Goal: Transaction & Acquisition: Book appointment/travel/reservation

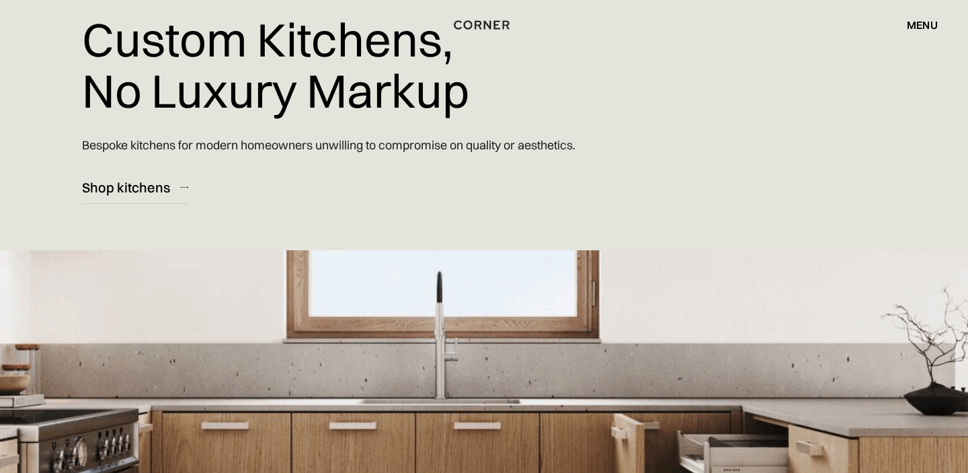
scroll to position [277, 0]
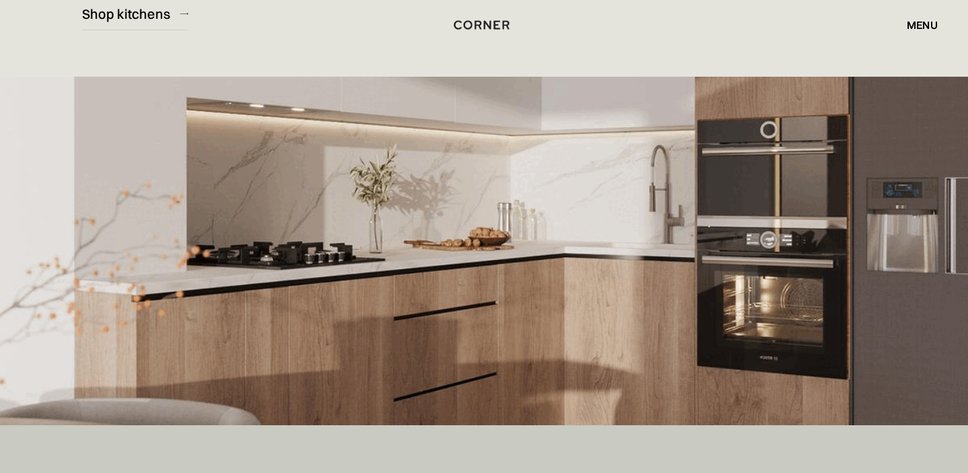
click at [920, 19] on div "menu" at bounding box center [922, 24] width 31 height 11
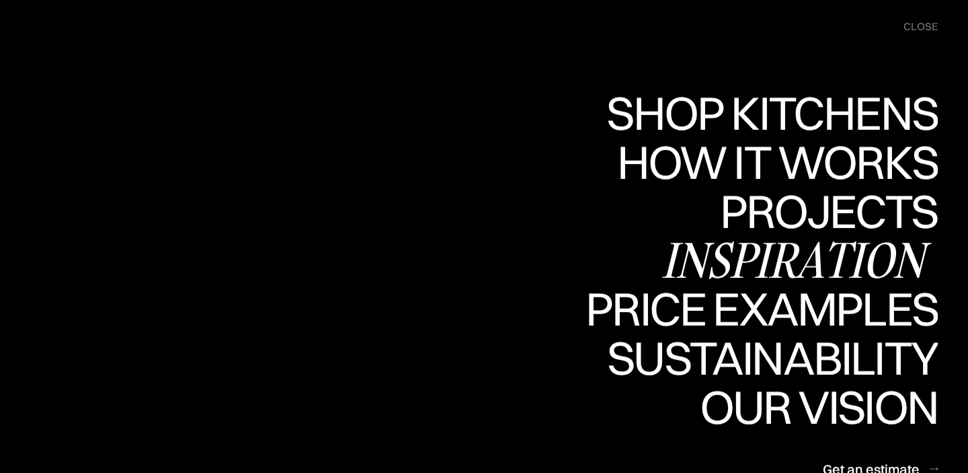
scroll to position [387, 0]
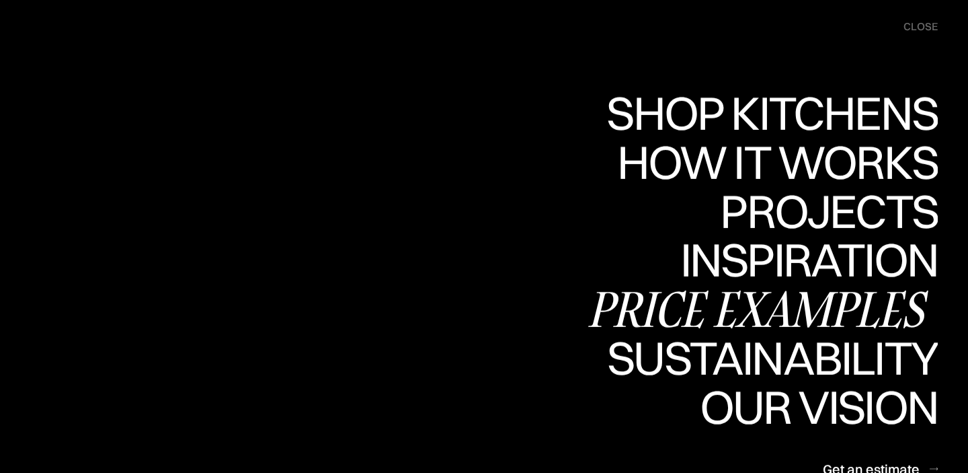
click at [870, 310] on div "Price examples" at bounding box center [761, 308] width 352 height 47
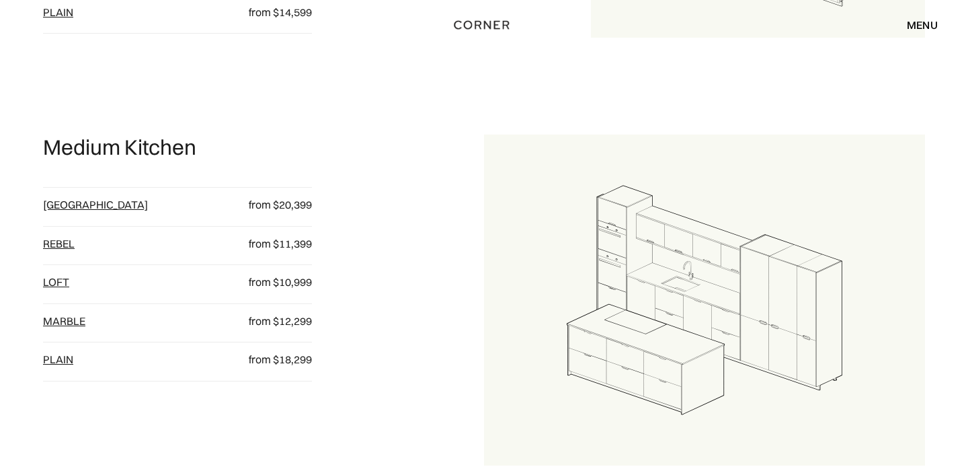
scroll to position [973, 0]
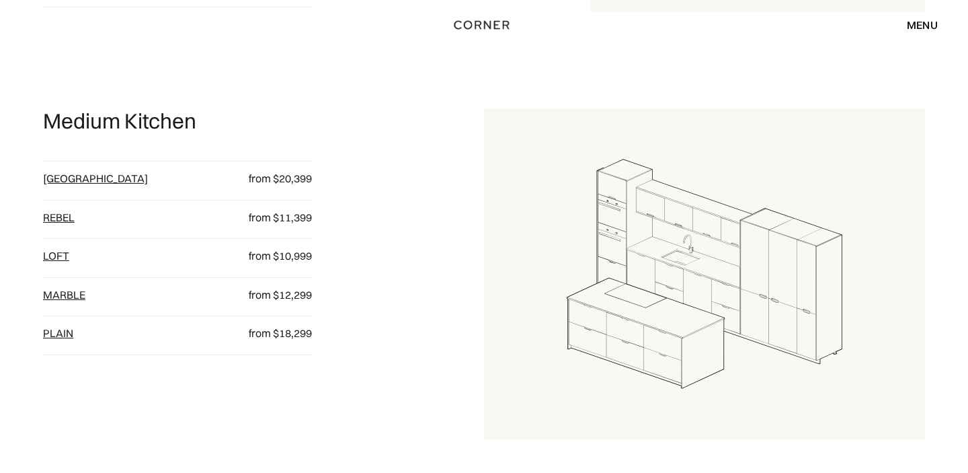
click at [60, 181] on link "[GEOGRAPHIC_DATA]" at bounding box center [95, 177] width 105 height 13
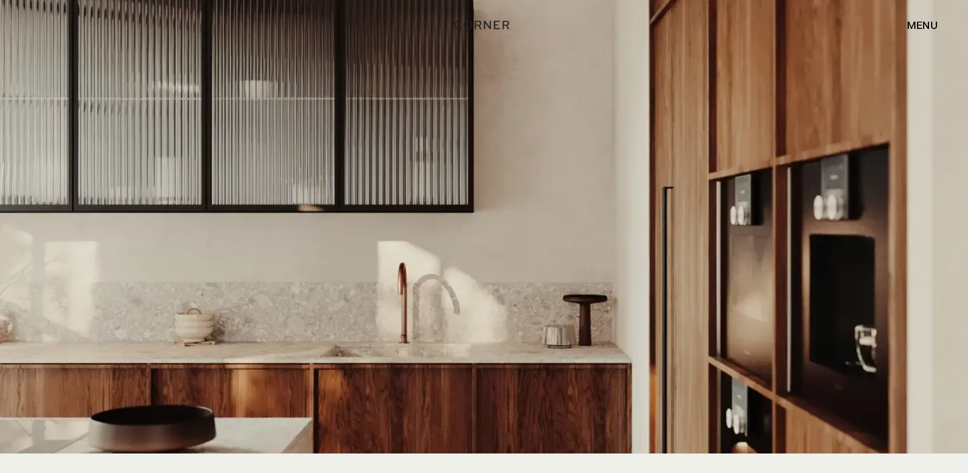
scroll to position [2607, 0]
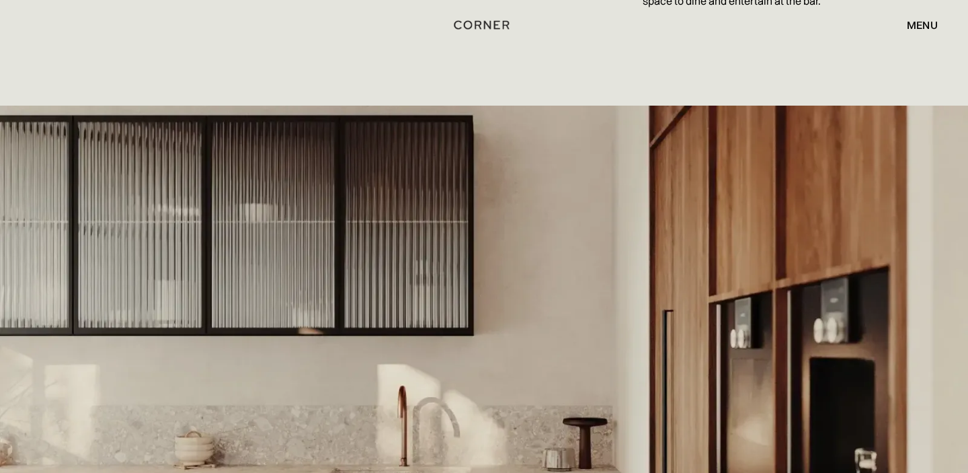
click at [905, 19] on div "menu close" at bounding box center [915, 24] width 44 height 23
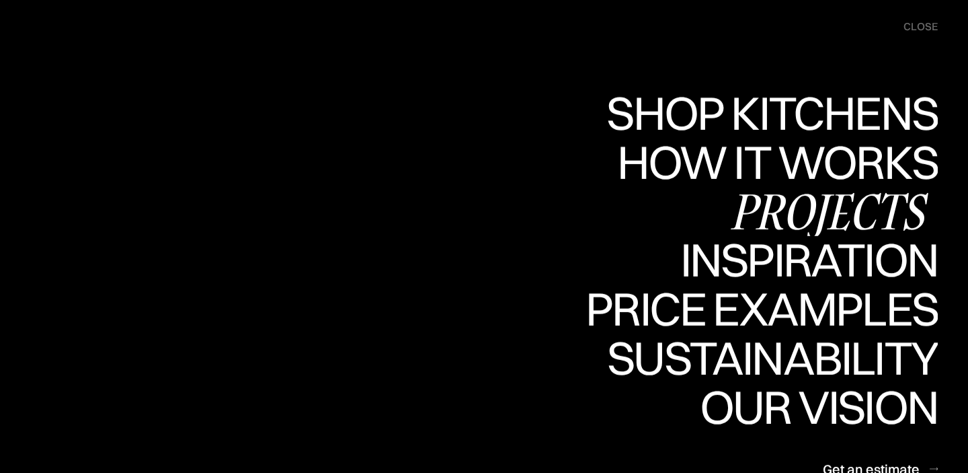
scroll to position [2699, 0]
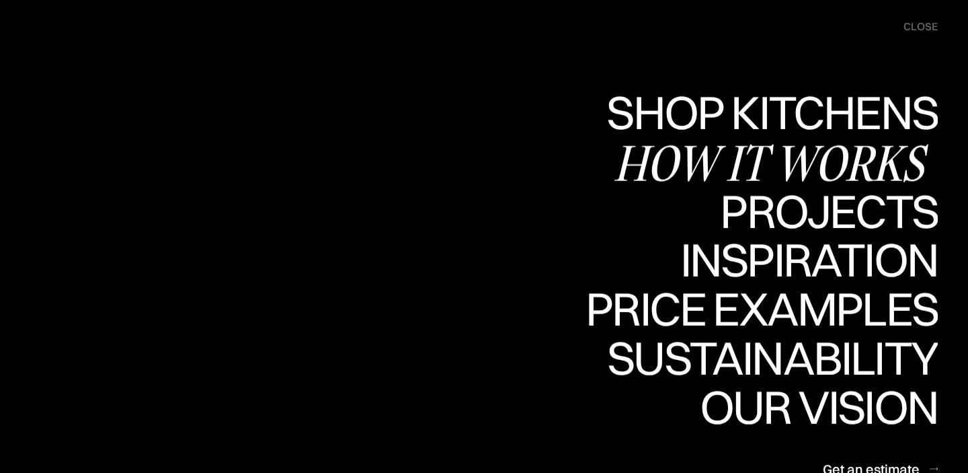
click at [844, 110] on div "Shop Kitchens" at bounding box center [769, 112] width 338 height 47
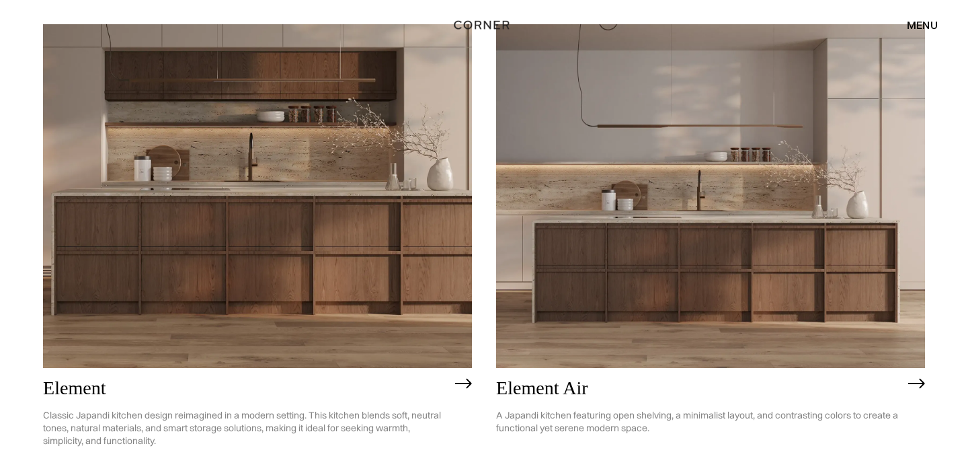
scroll to position [1230, 0]
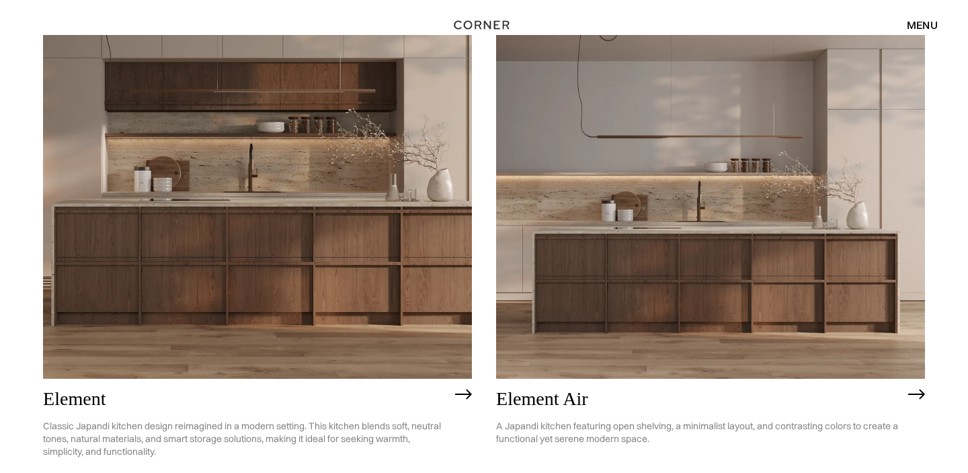
click at [265, 214] on img at bounding box center [257, 206] width 429 height 343
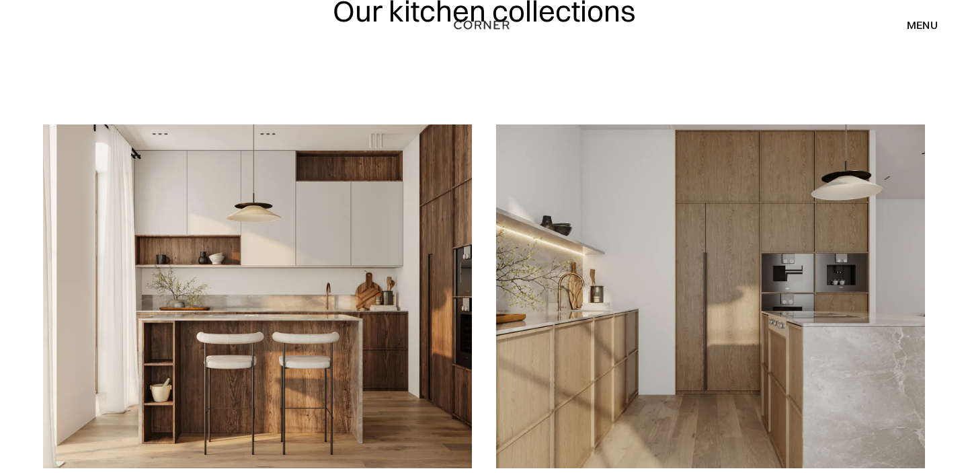
scroll to position [162, 0]
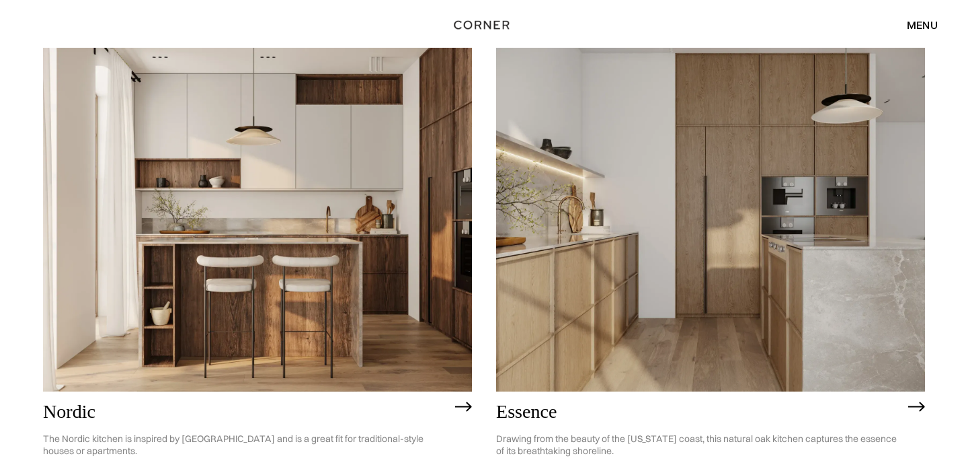
click at [446, 256] on img at bounding box center [257, 219] width 429 height 343
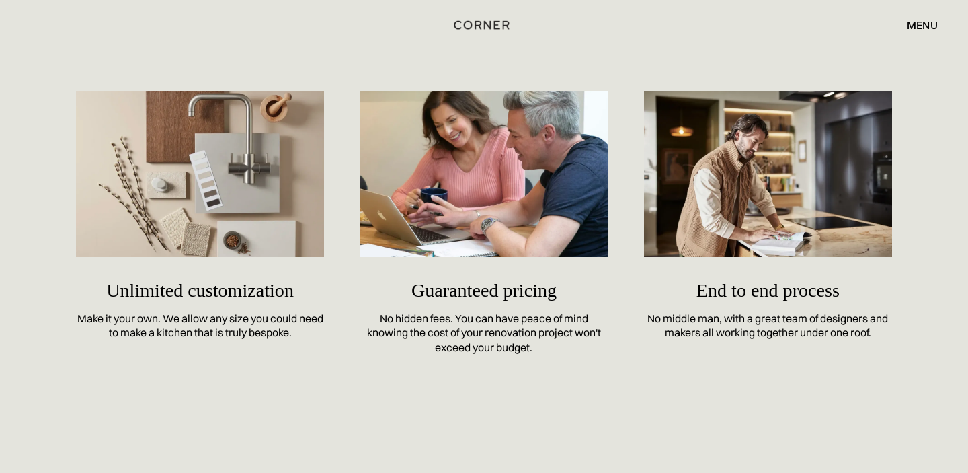
scroll to position [5722, 0]
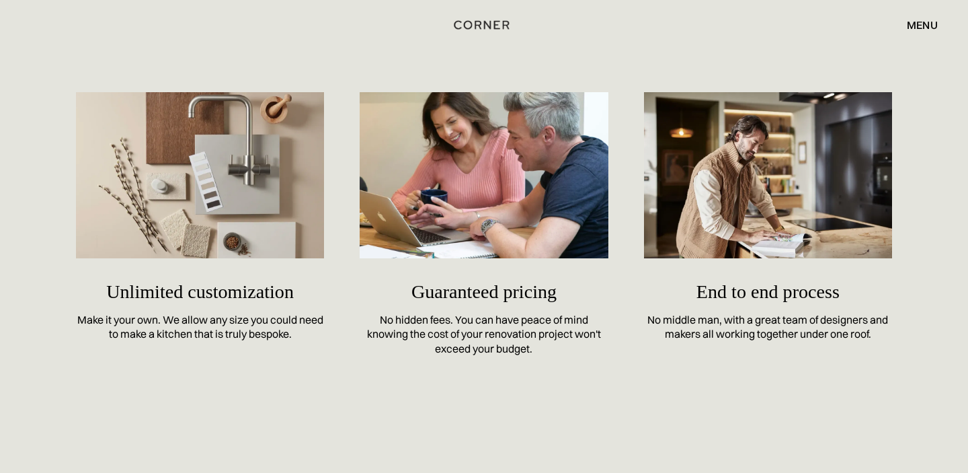
click at [123, 137] on img at bounding box center [200, 174] width 249 height 165
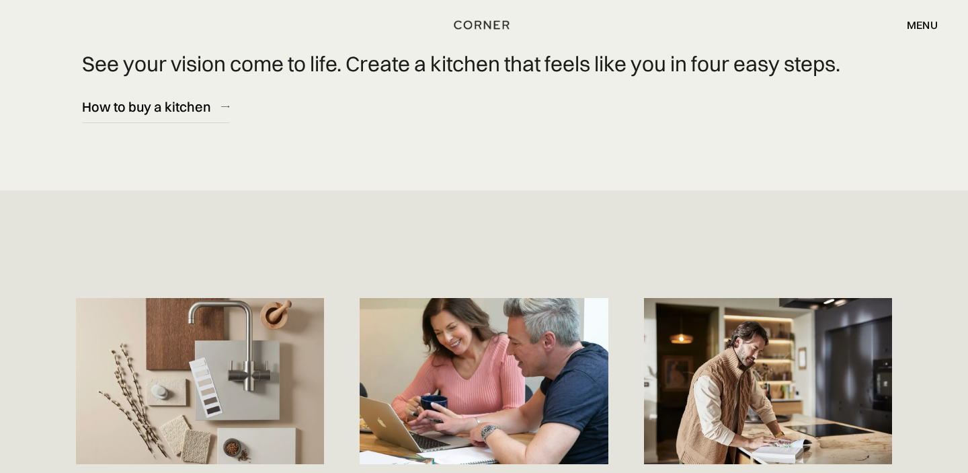
scroll to position [5384, 0]
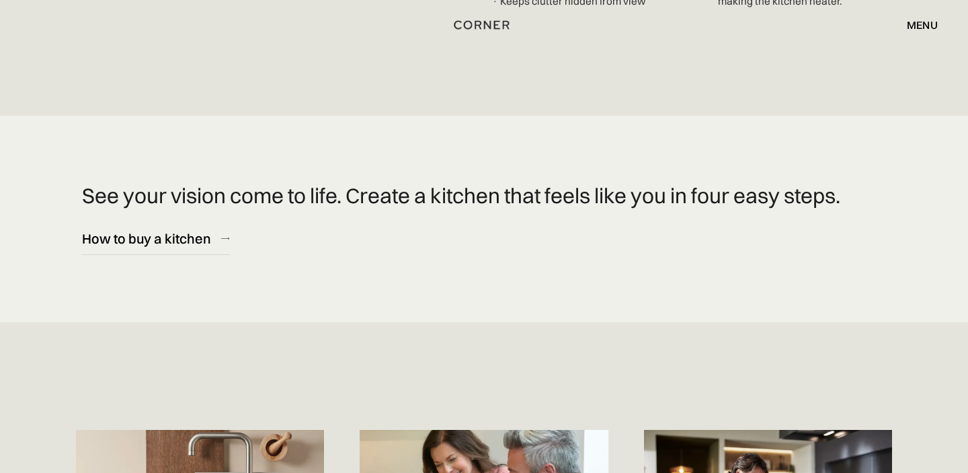
click at [932, 26] on div "menu" at bounding box center [922, 24] width 31 height 11
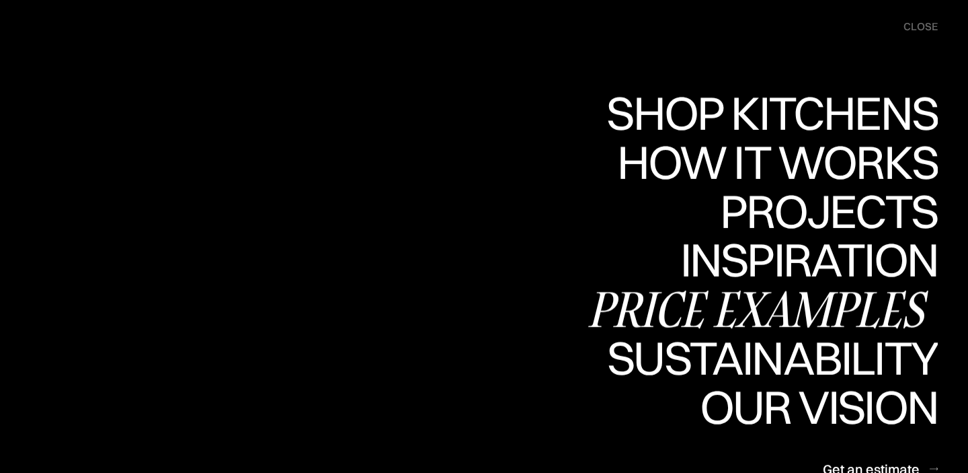
scroll to position [5526, 0]
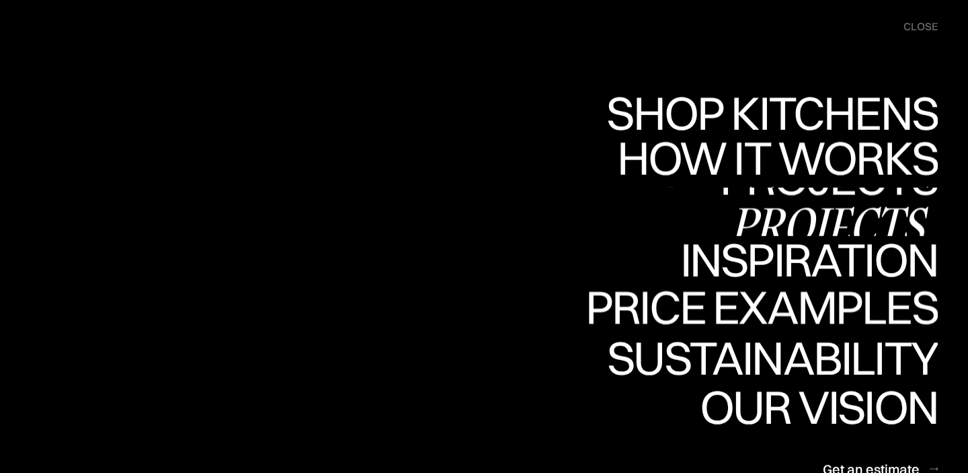
click at [854, 181] on div "How it works" at bounding box center [776, 204] width 324 height 47
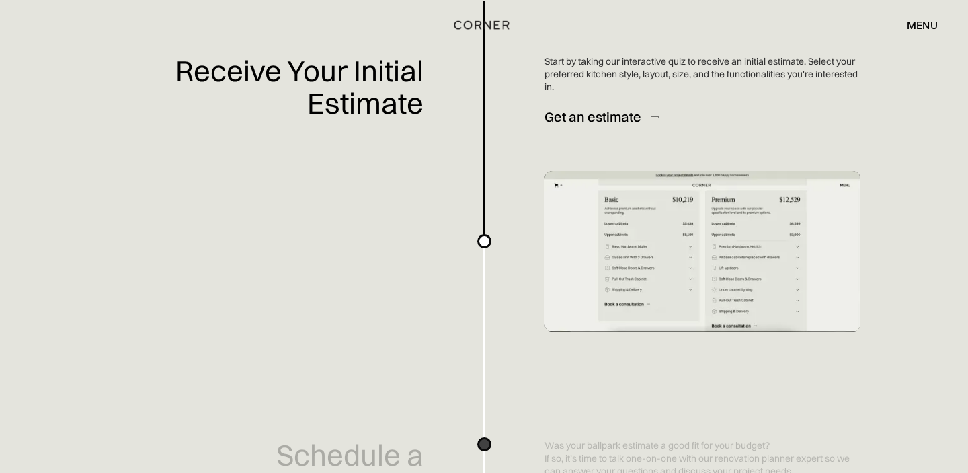
scroll to position [526, 0]
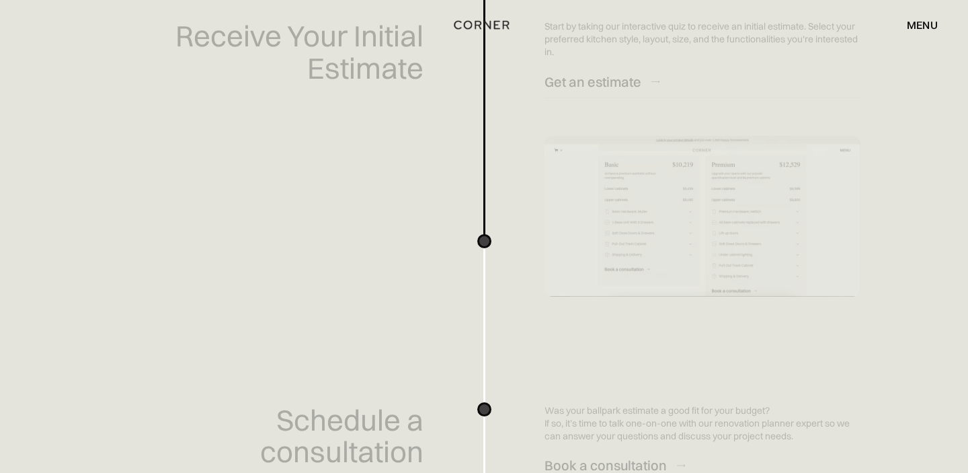
scroll to position [32, 0]
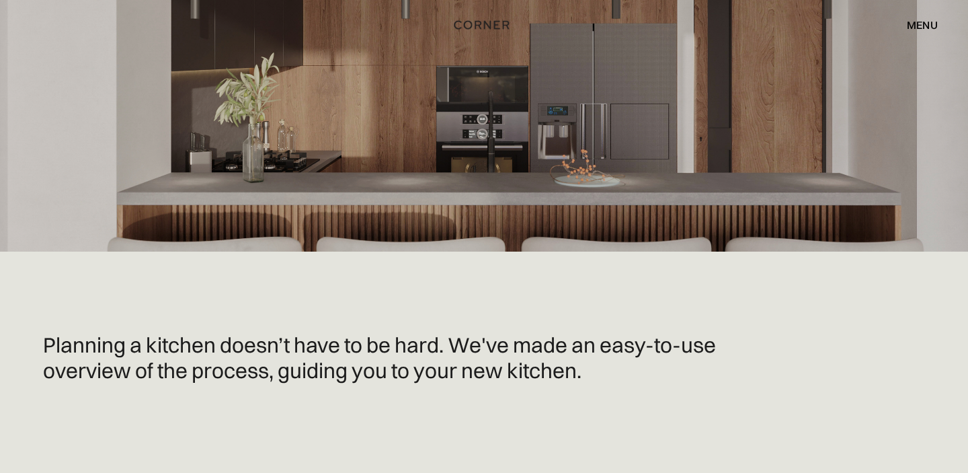
click at [921, 25] on div "menu" at bounding box center [922, 24] width 31 height 11
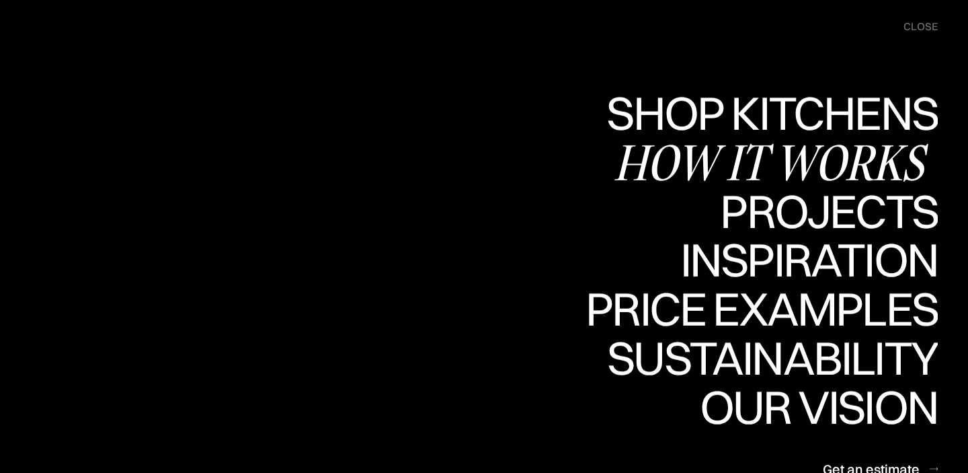
scroll to position [278, 0]
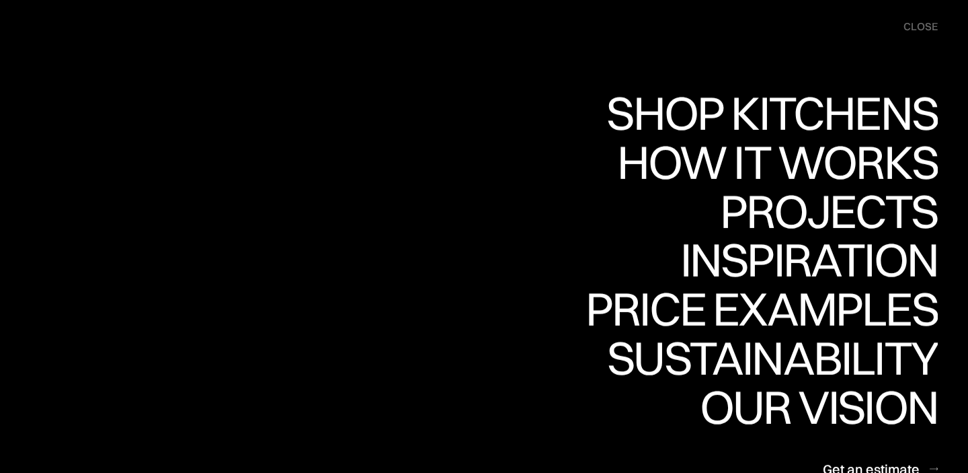
click at [845, 466] on div "Get an estimate" at bounding box center [871, 468] width 97 height 18
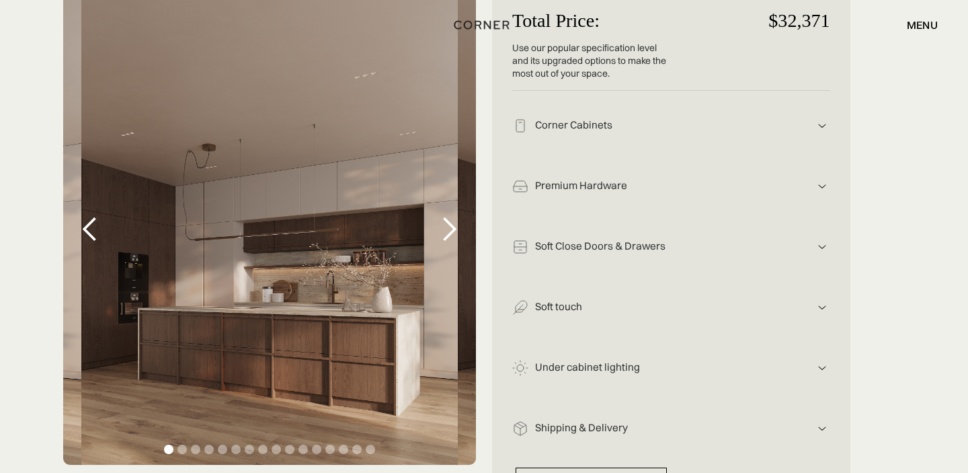
scroll to position [286, 0]
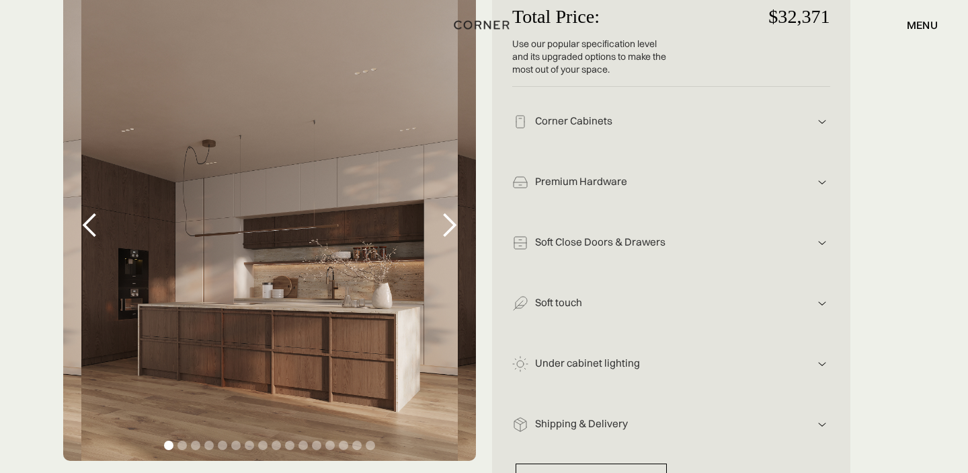
click at [823, 117] on img at bounding box center [822, 122] width 16 height 16
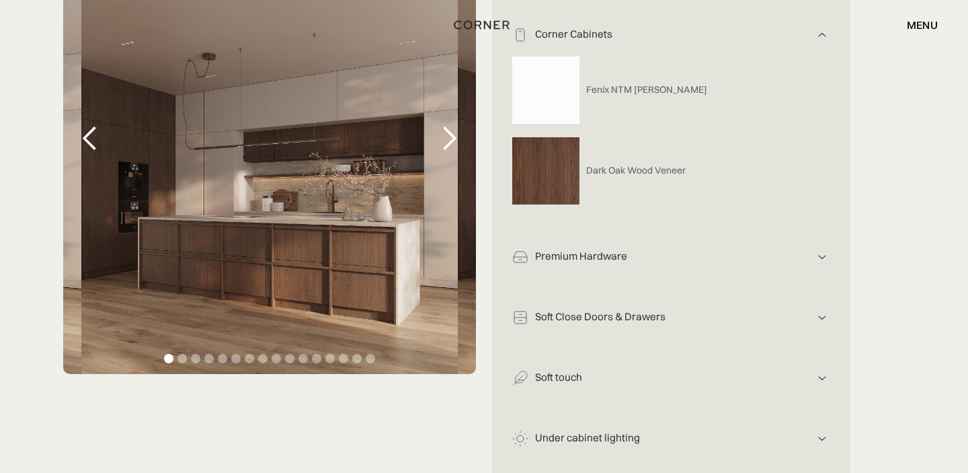
scroll to position [462, 0]
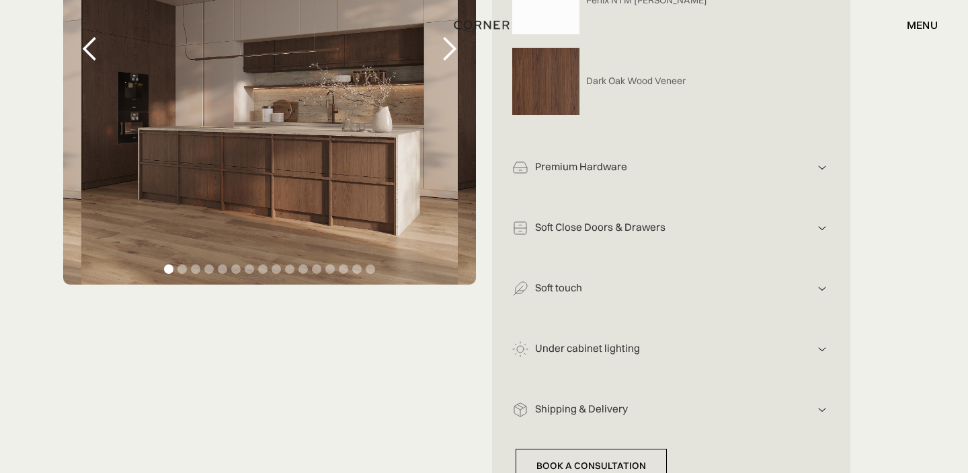
click at [825, 163] on img at bounding box center [822, 167] width 16 height 16
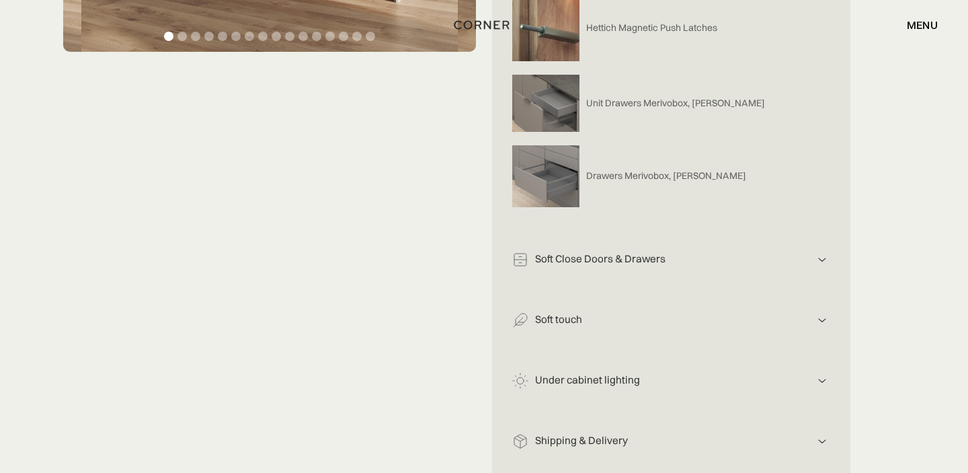
scroll to position [703, 0]
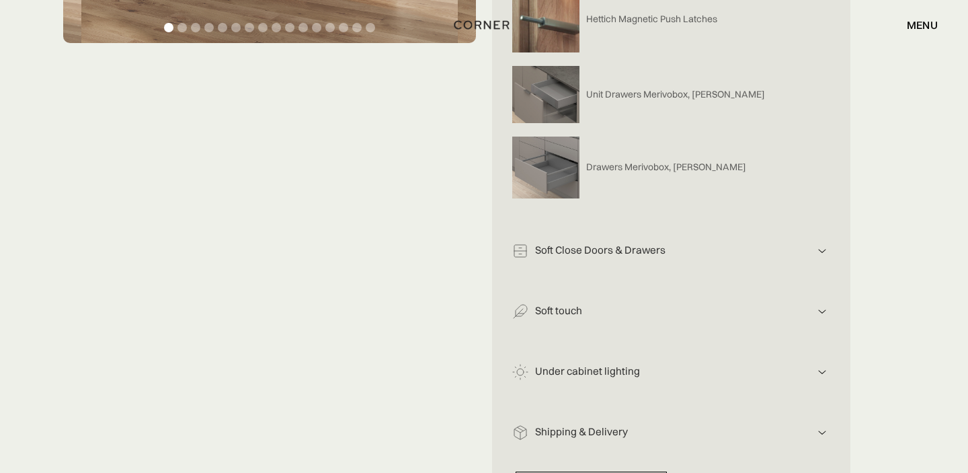
click at [822, 252] on img at bounding box center [822, 251] width 16 height 16
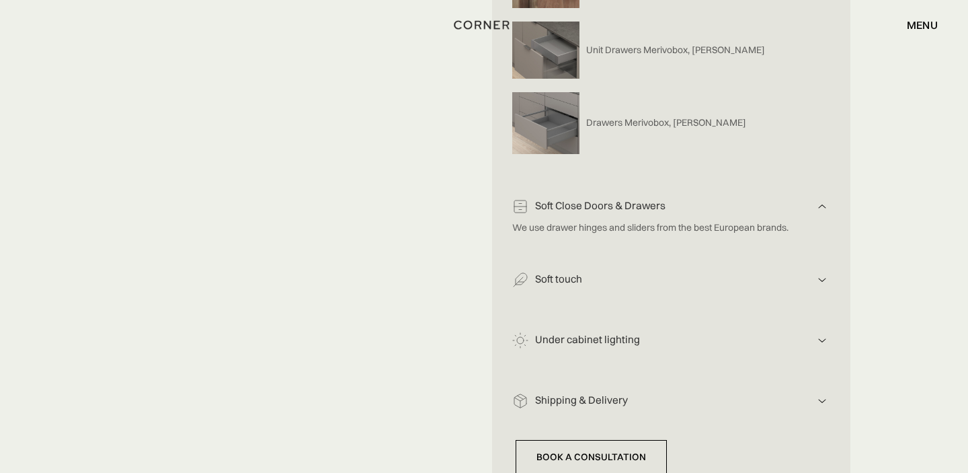
scroll to position [830, 0]
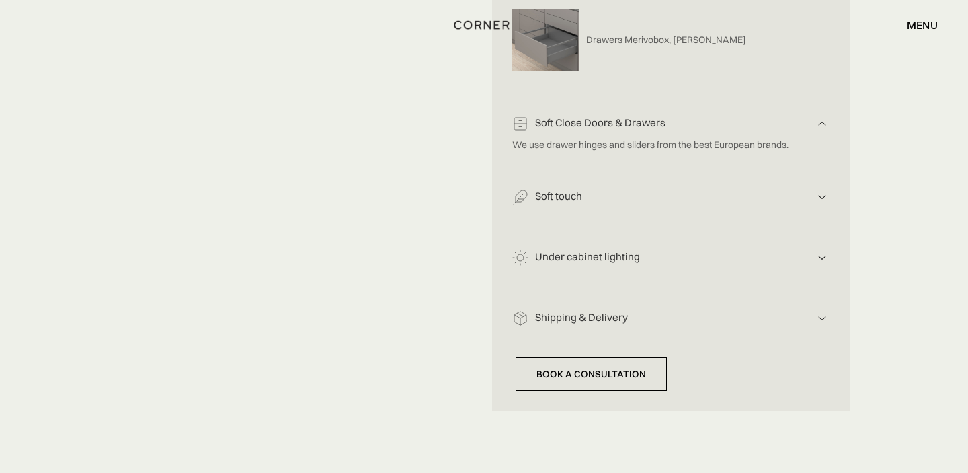
click at [814, 257] on img at bounding box center [822, 257] width 16 height 16
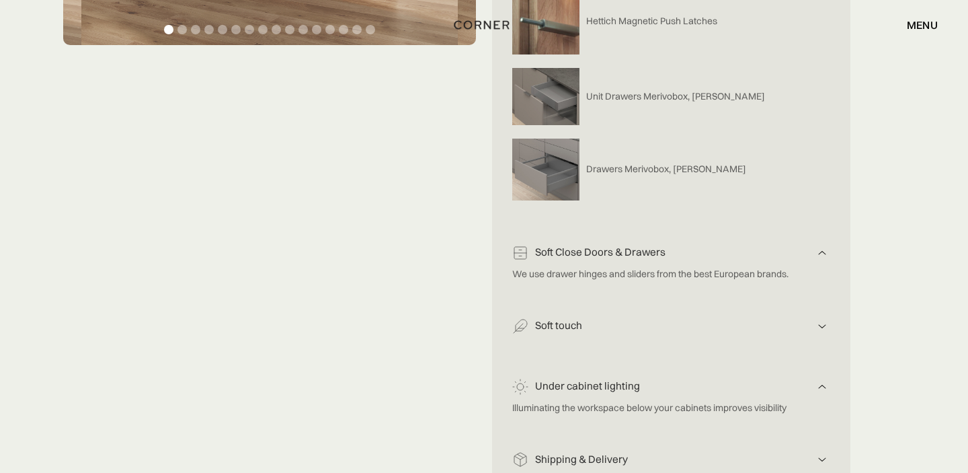
scroll to position [825, 0]
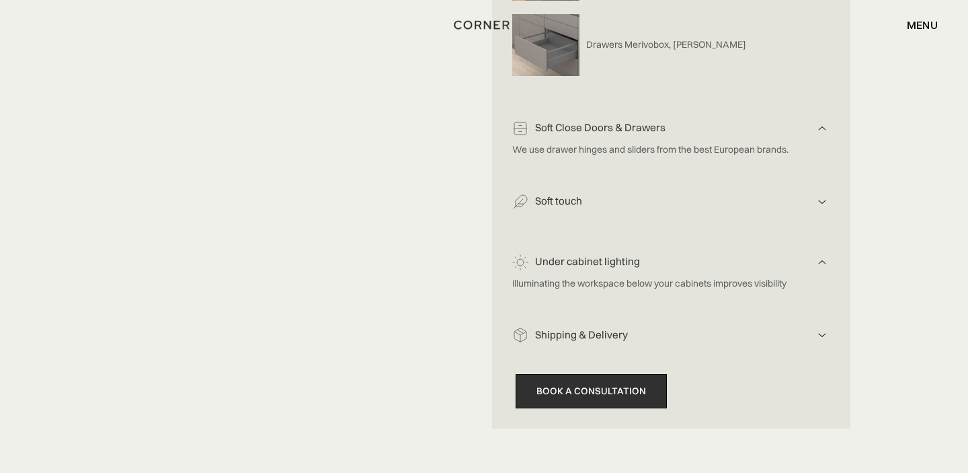
click at [593, 399] on link "Book a consultation" at bounding box center [591, 391] width 151 height 34
